Goal: Task Accomplishment & Management: Use online tool/utility

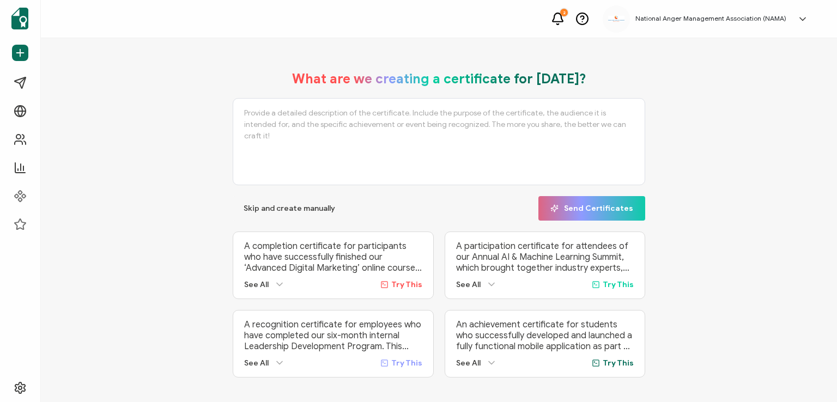
click at [203, 148] on div "What are we creating a certificate for [DATE]? Skip and create manually Send Ce…" at bounding box center [439, 224] width 742 height 329
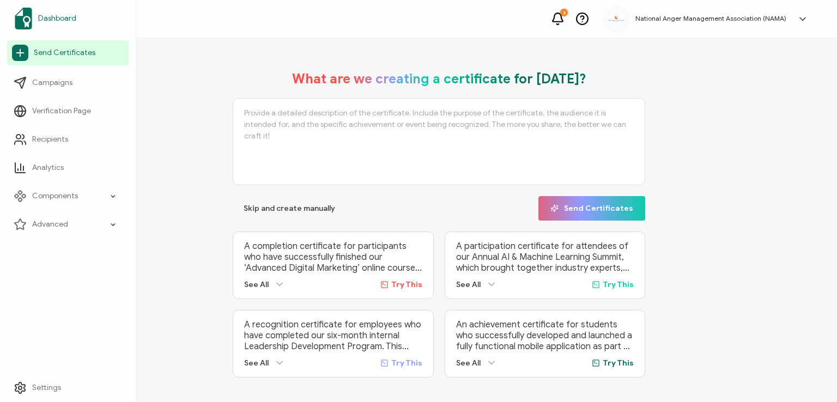
click at [49, 14] on span "Dashboard" at bounding box center [57, 18] width 38 height 11
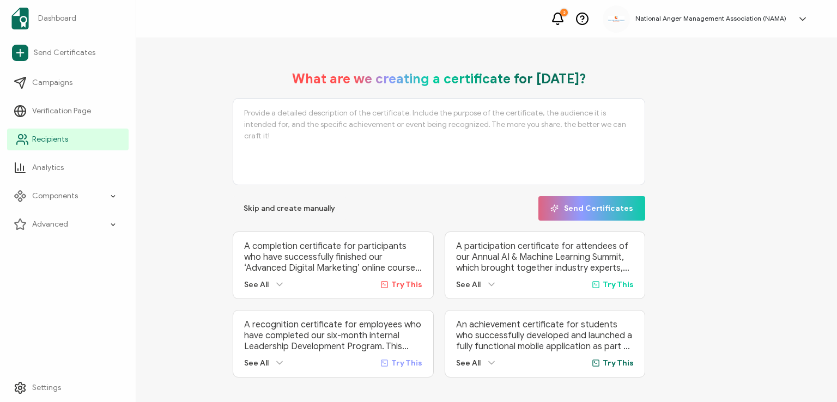
click at [36, 136] on span "Recipients" at bounding box center [50, 139] width 36 height 11
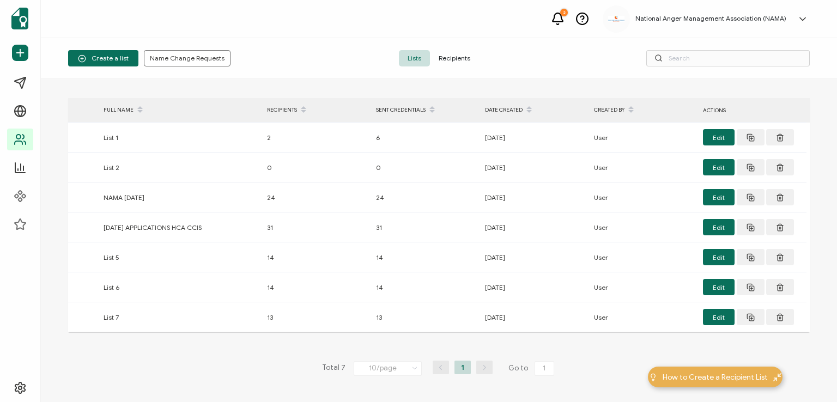
click at [449, 57] on span "Recipients" at bounding box center [454, 58] width 49 height 16
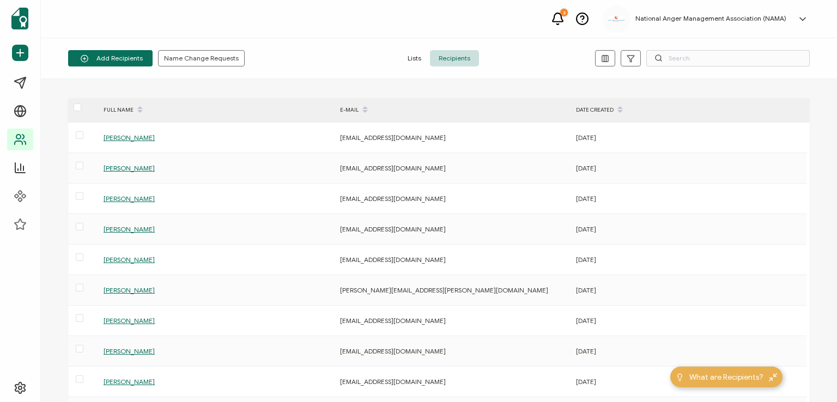
click at [366, 47] on div "Add Recipients Upload Spreadsheet Add a Single Recipient Name Change Requests L…" at bounding box center [439, 58] width 796 height 41
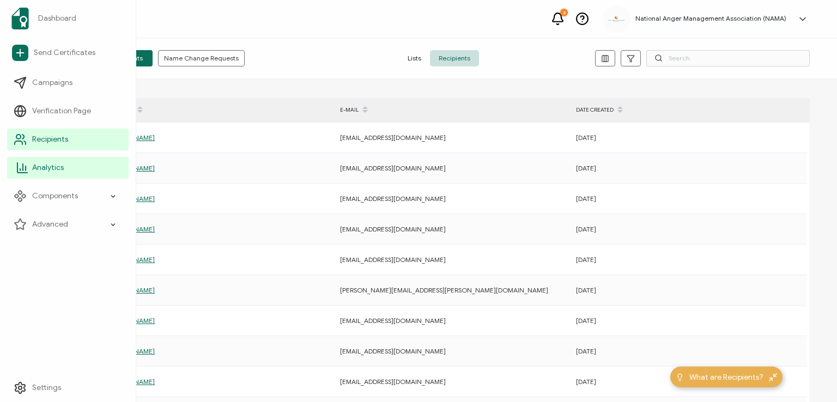
click at [48, 166] on span "Analytics" at bounding box center [48, 167] width 32 height 11
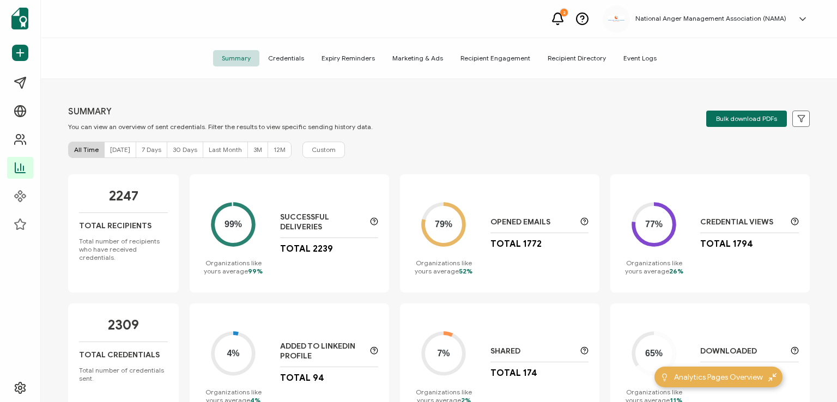
click at [288, 57] on span "Credentials" at bounding box center [285, 58] width 53 height 16
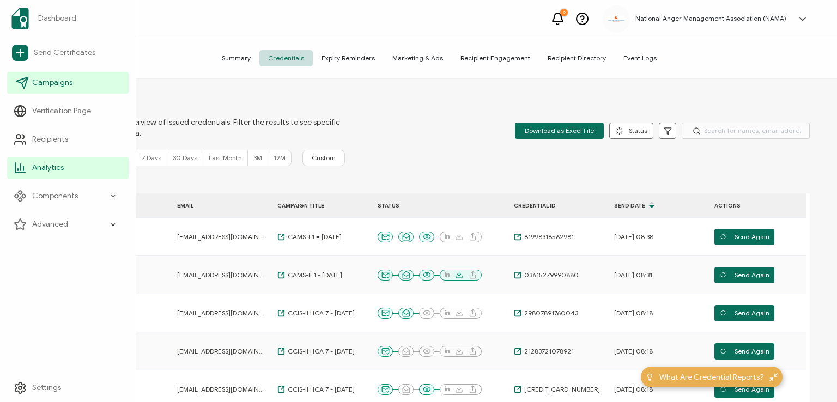
click at [45, 79] on span "Campaigns" at bounding box center [52, 82] width 40 height 11
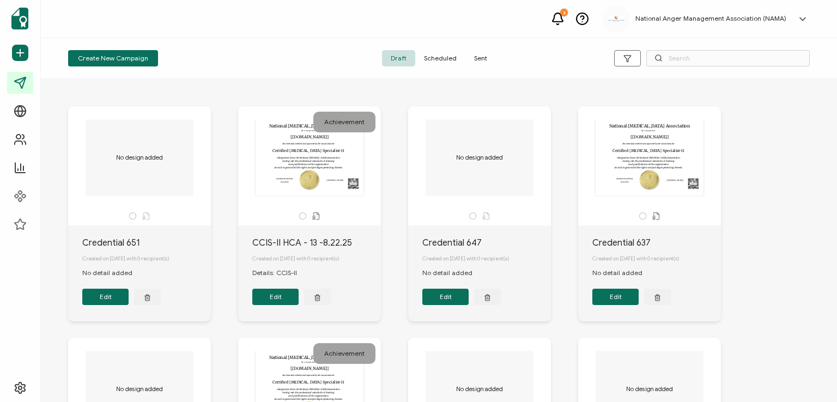
click at [479, 53] on span "Sent" at bounding box center [481, 58] width 31 height 16
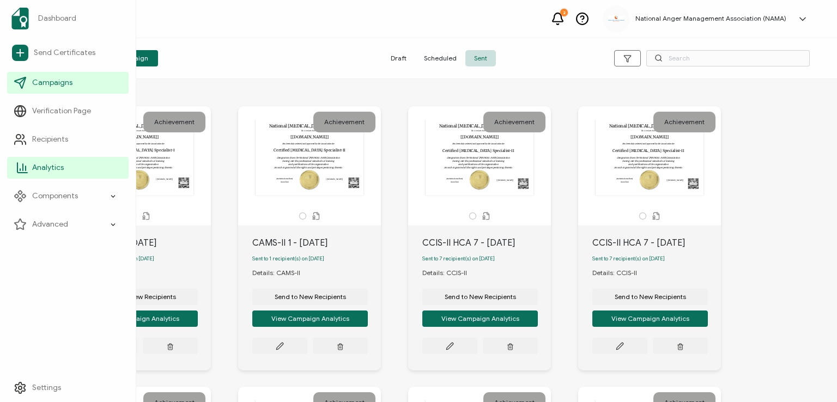
click at [40, 166] on span "Analytics" at bounding box center [48, 167] width 32 height 11
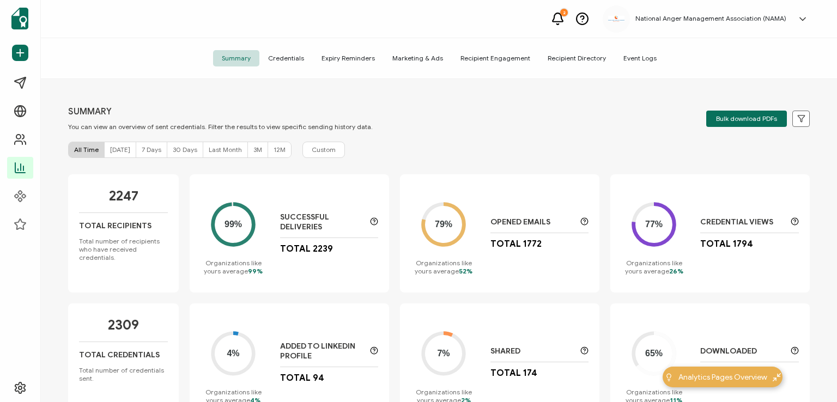
click at [282, 59] on span "Credentials" at bounding box center [285, 58] width 53 height 16
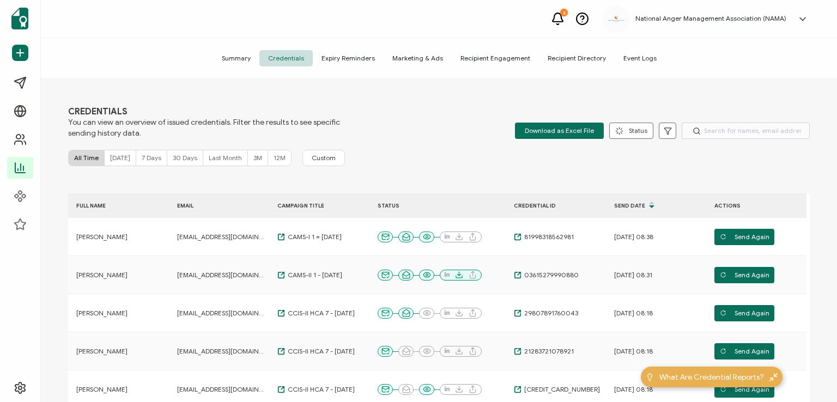
click at [310, 203] on div "CAMPAIGN TITLE" at bounding box center [319, 206] width 100 height 13
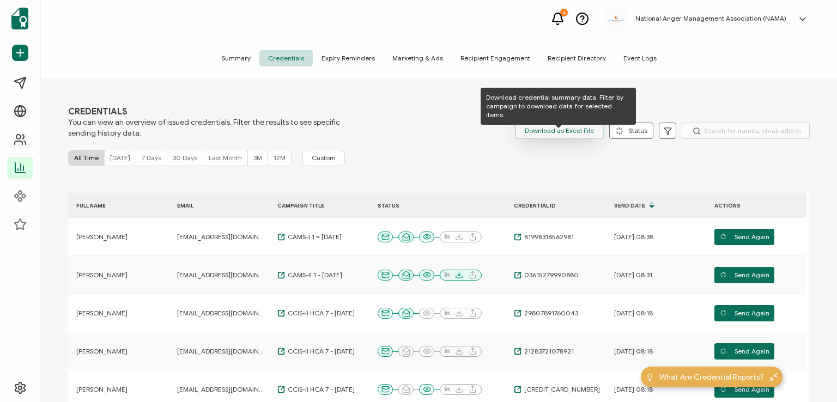
click at [556, 129] on span "Download as Excel File" at bounding box center [559, 131] width 69 height 16
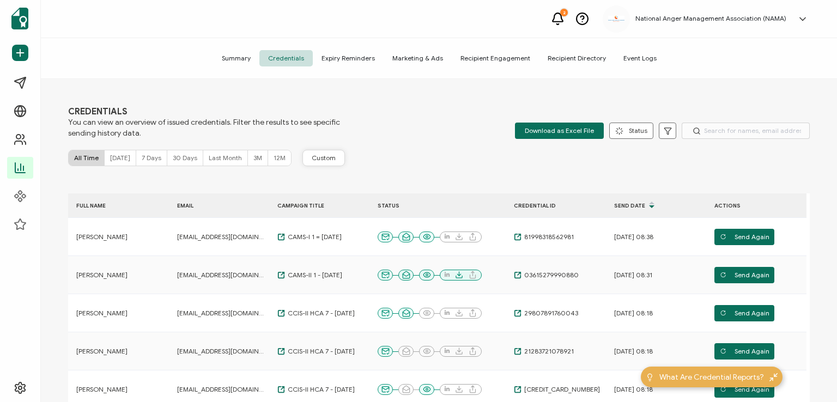
click at [316, 159] on span "Custom" at bounding box center [324, 158] width 24 height 9
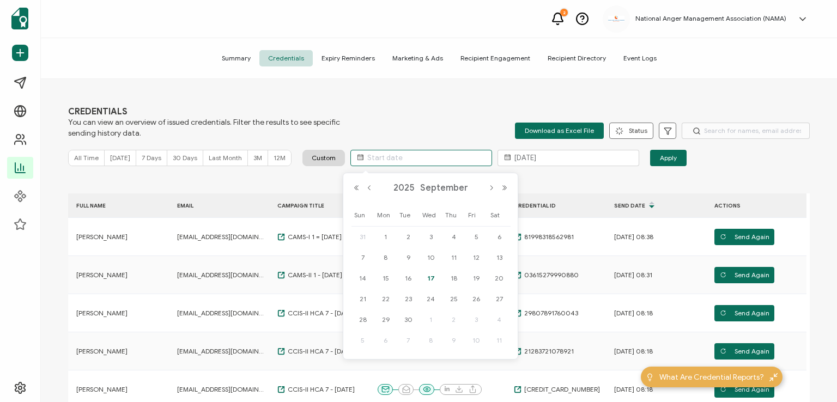
click at [364, 156] on input "text" at bounding box center [422, 158] width 142 height 16
click at [354, 186] on button "Previous Year" at bounding box center [356, 188] width 13 height 8
click at [369, 188] on button "Previous Month" at bounding box center [369, 188] width 13 height 8
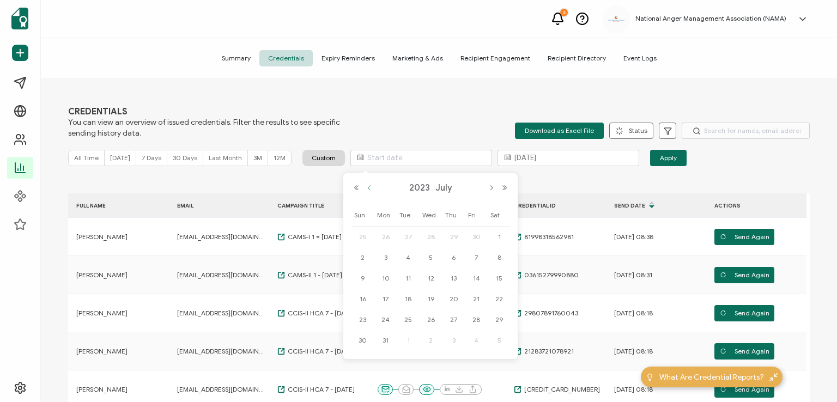
click at [369, 188] on button "Previous Month" at bounding box center [369, 188] width 13 height 8
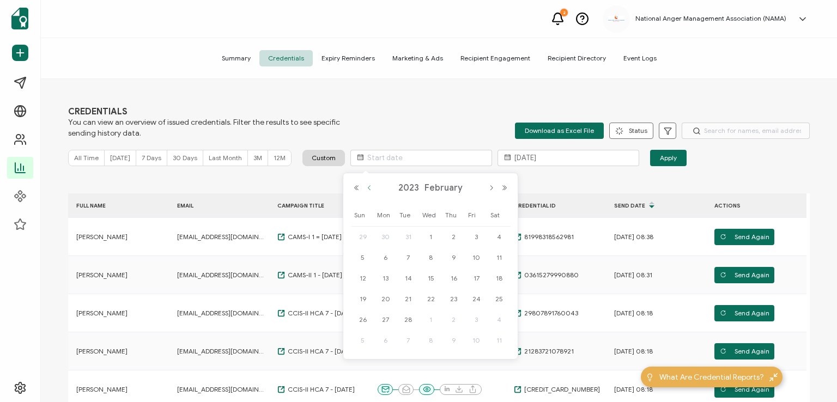
click at [369, 188] on button "Previous Month" at bounding box center [369, 188] width 13 height 8
click at [366, 256] on span "1" at bounding box center [363, 257] width 13 height 13
type input "[DATE]"
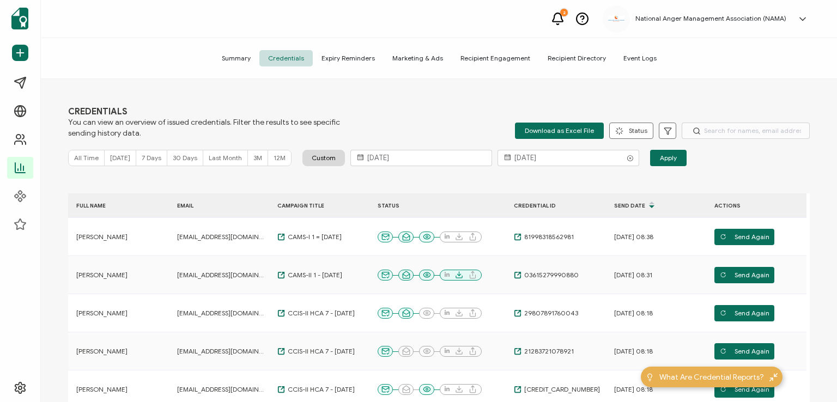
click at [500, 158] on icon at bounding box center [507, 158] width 14 height 16
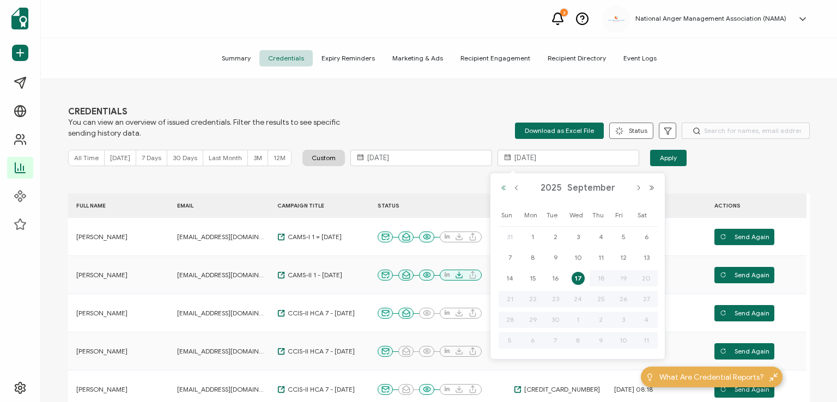
click at [503, 185] on button "Previous Year" at bounding box center [503, 188] width 13 height 8
click at [637, 184] on button "Next Month" at bounding box center [638, 188] width 13 height 8
click at [553, 339] on span "31" at bounding box center [555, 340] width 13 height 13
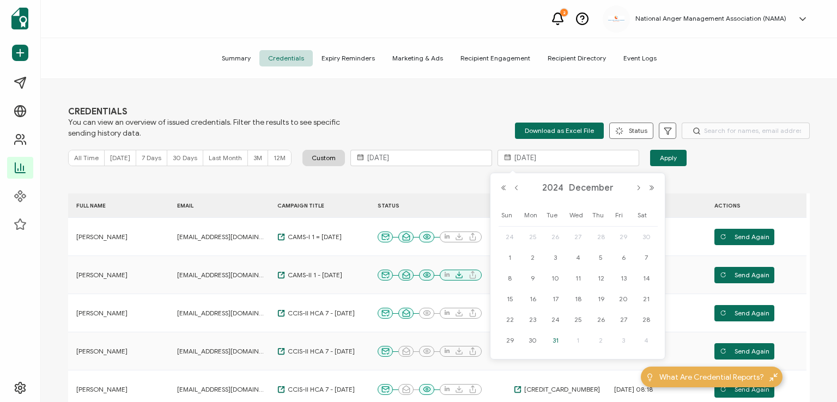
type input "[DATE]"
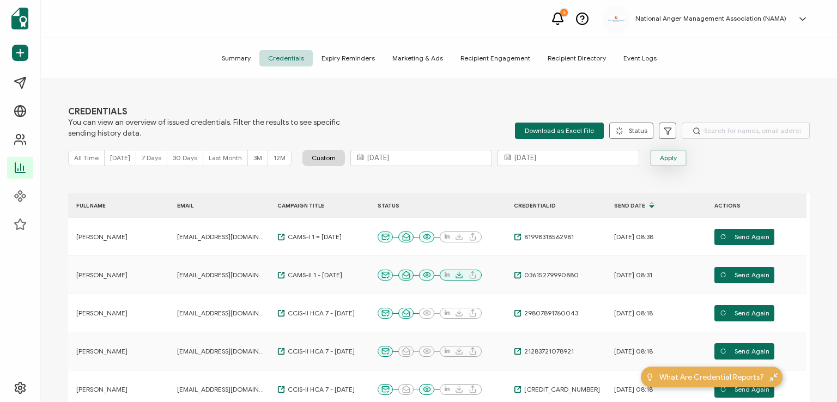
click at [660, 157] on span "Apply" at bounding box center [668, 158] width 17 height 16
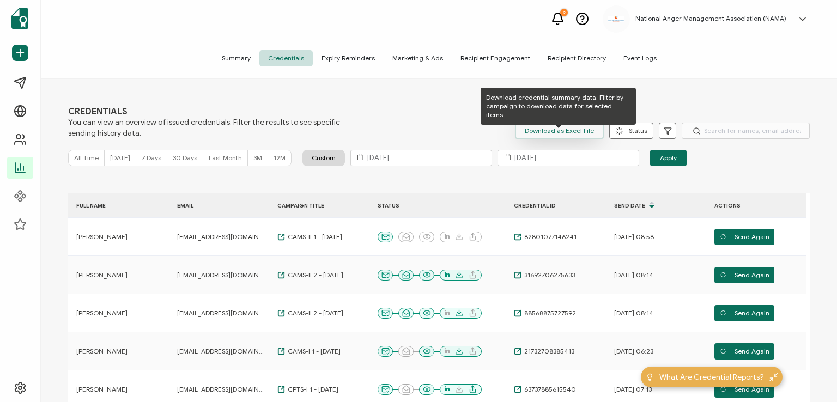
click at [565, 131] on span "Download as Excel File" at bounding box center [559, 131] width 69 height 16
